Goal: Information Seeking & Learning: Learn about a topic

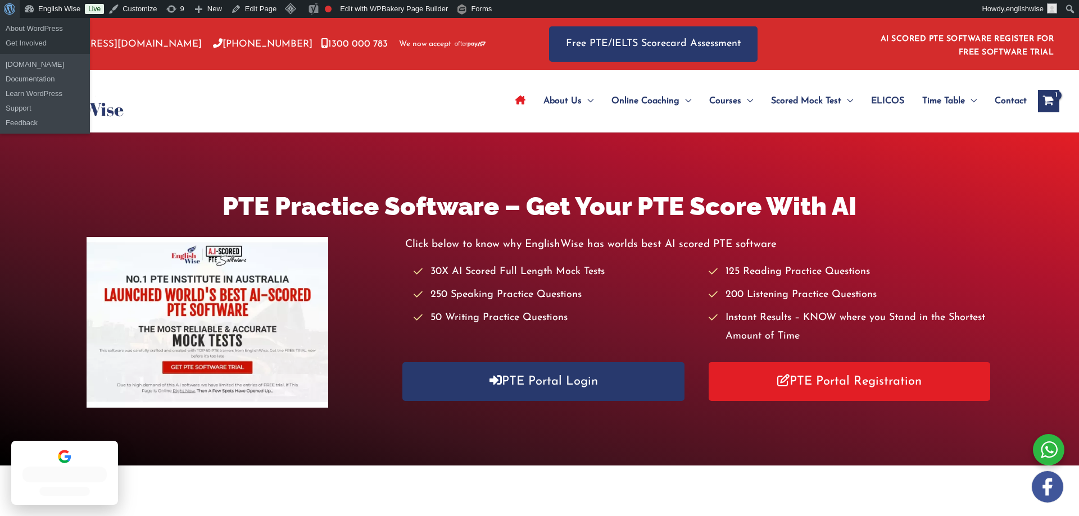
click at [0, 15] on link "About WordPress" at bounding box center [10, 9] width 20 height 18
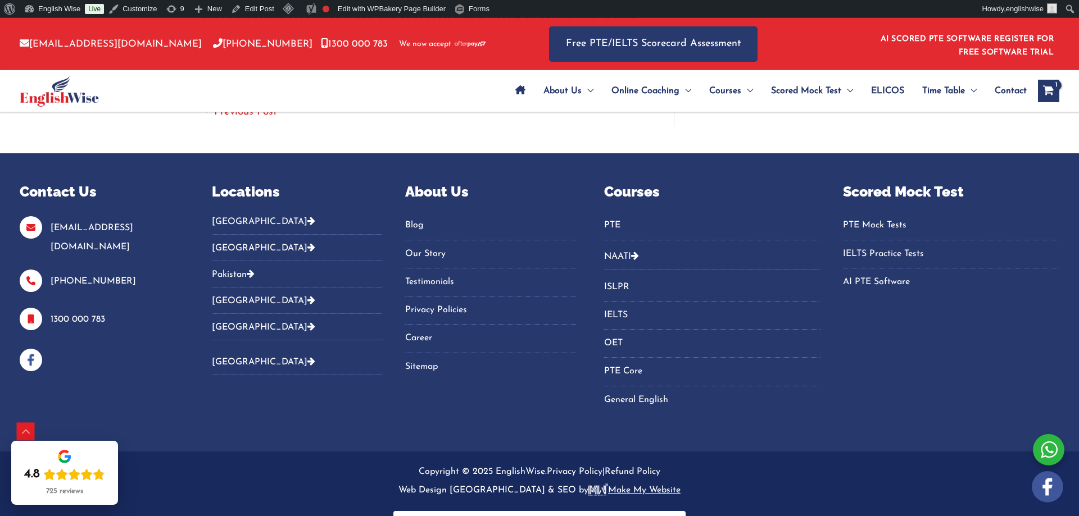
scroll to position [2688, 0]
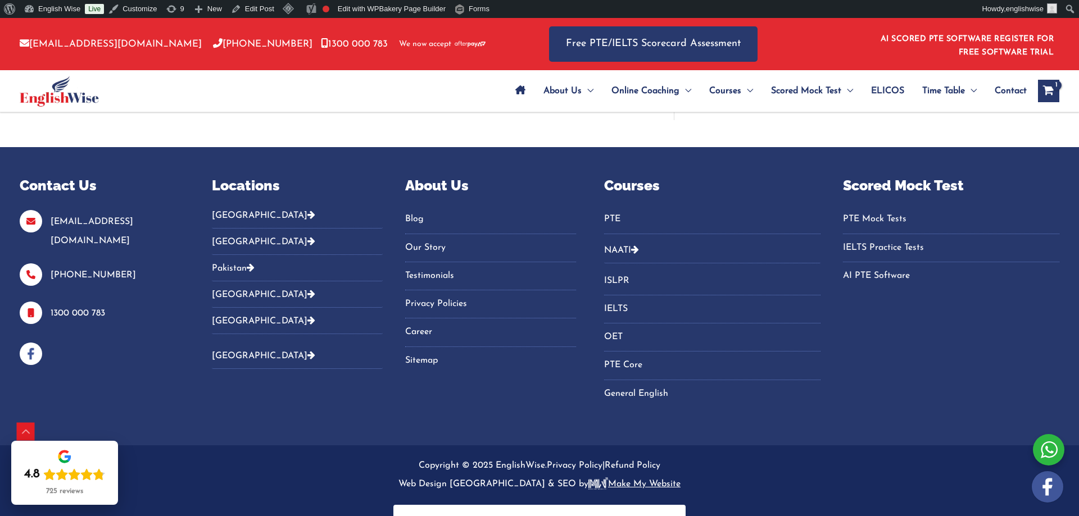
click at [519, 45] on div at bounding box center [511, 44] width 41 height 52
